Goal: Task Accomplishment & Management: Manage account settings

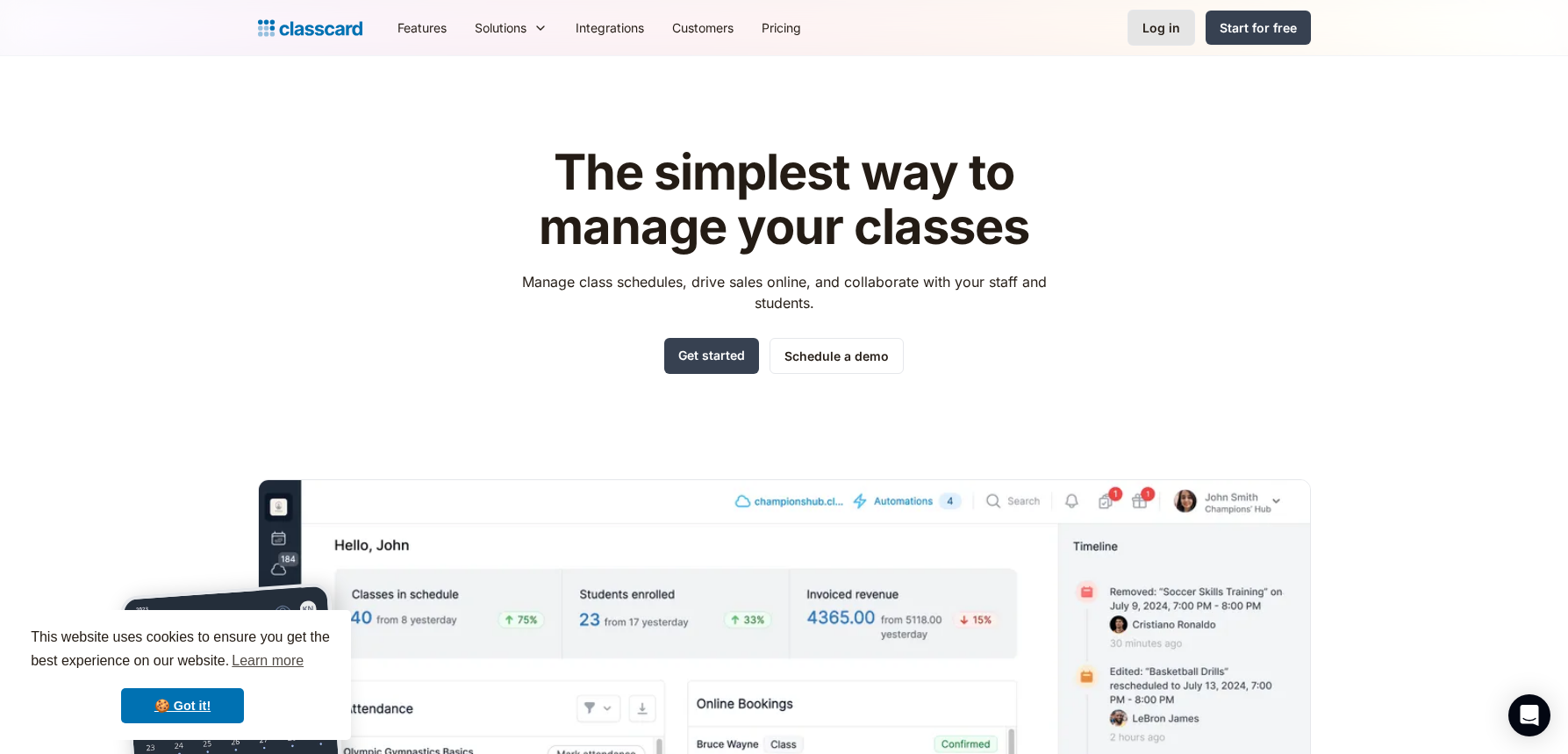
click at [1153, 12] on link "Log in" at bounding box center [1162, 27] width 68 height 36
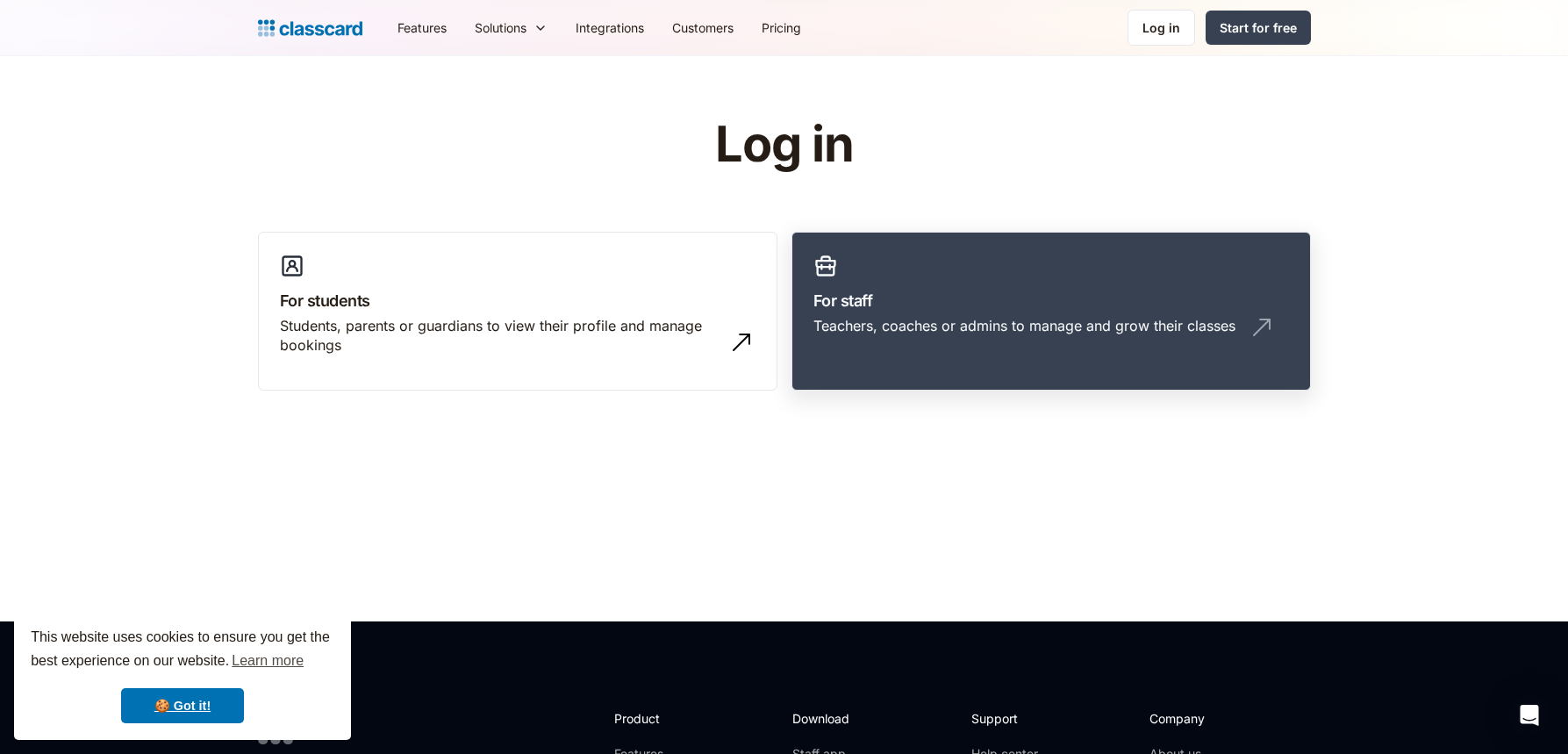
click at [1073, 255] on link "For staff Teachers, coaches or admins to manage and grow their classes" at bounding box center [1052, 311] width 519 height 160
